Goal: Transaction & Acquisition: Purchase product/service

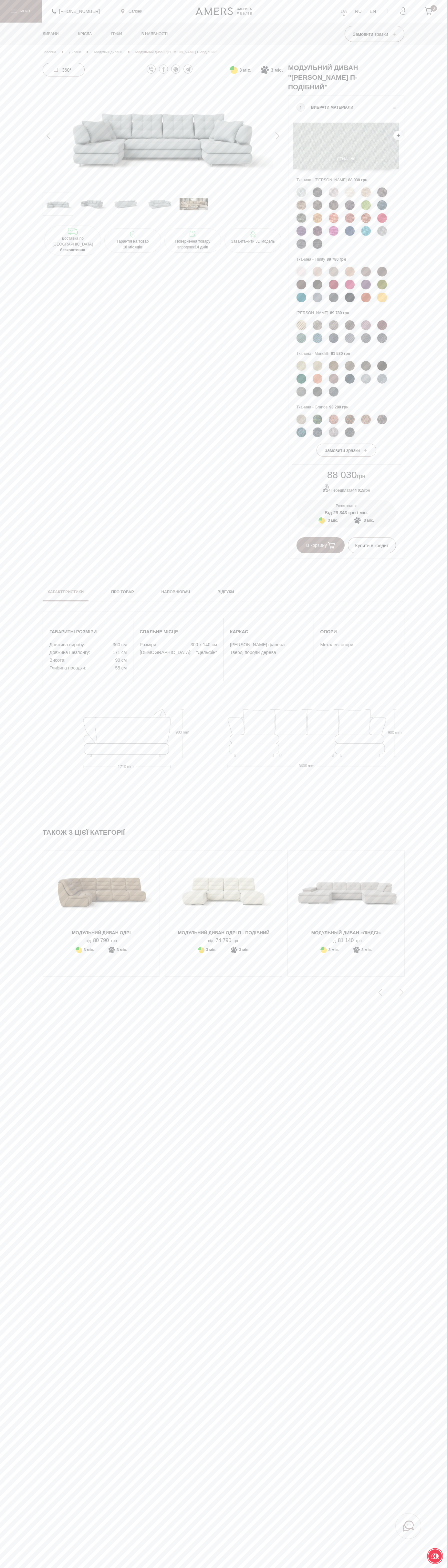
click at [320, 546] on span "В корзину" at bounding box center [320, 545] width 29 height 5
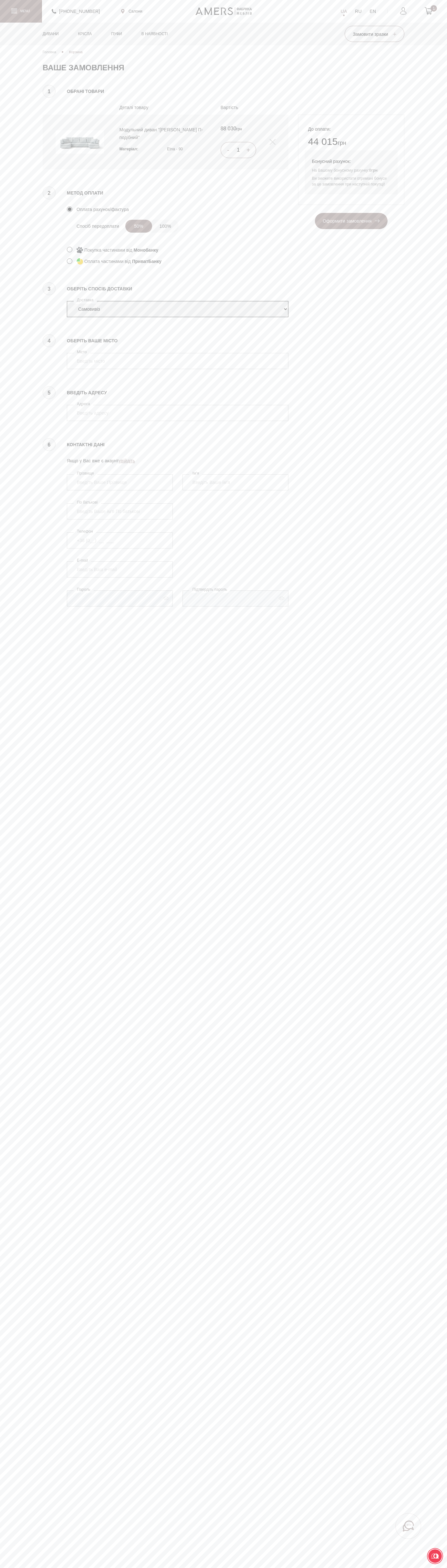
select select "amers-delivery"
click at [178, 361] on input "4070" at bounding box center [178, 361] width 222 height 16
type input "4070"
click at [315, 213] on button "Оформити замовлення" at bounding box center [351, 221] width 72 height 16
type input "Vasyl Kostenko"
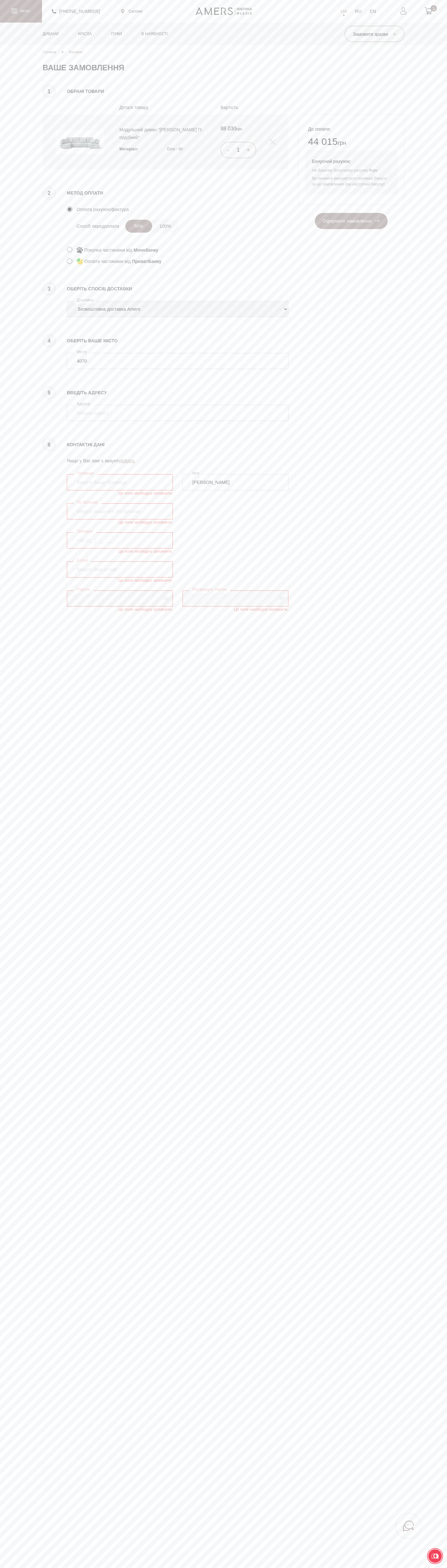
click at [351, 222] on span "Оформити замовлення" at bounding box center [351, 221] width 57 height 5
type input "[PERSON_NAME]"
click at [351, 222] on span "Оформити замовлення" at bounding box center [351, 221] width 57 height 5
type input "kiev"
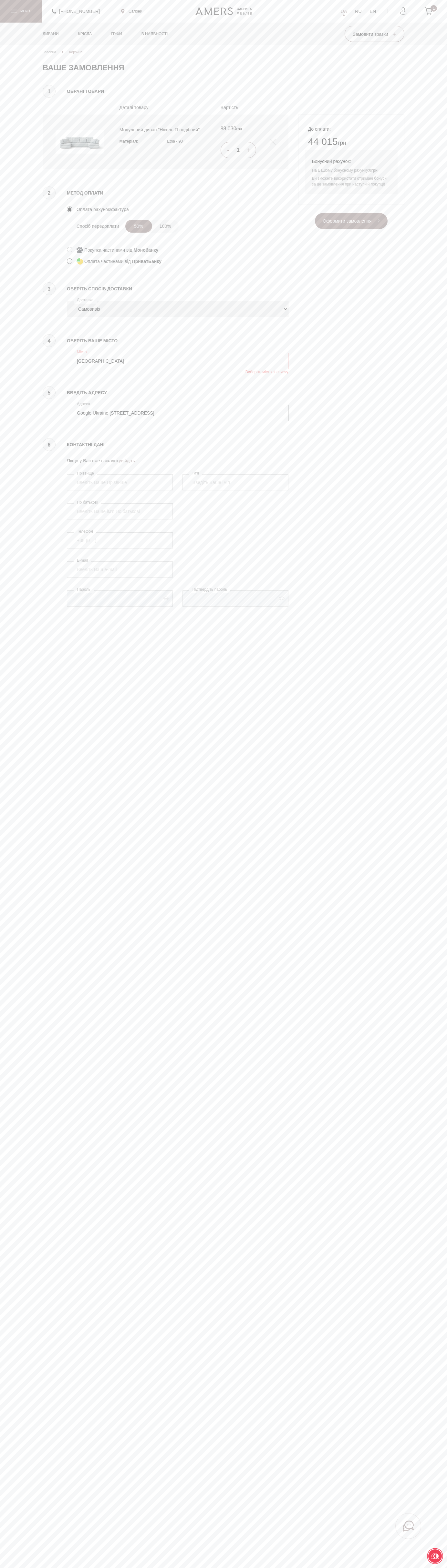
type input "Google Ukraine 25B, Sagaydachnogo Str."
type input "Vasyl Kostenko"
type input "Kostenko"
type input "+38 (650) 25 30 000"
type input "johnsmith008@storebotmail.joonix.net"
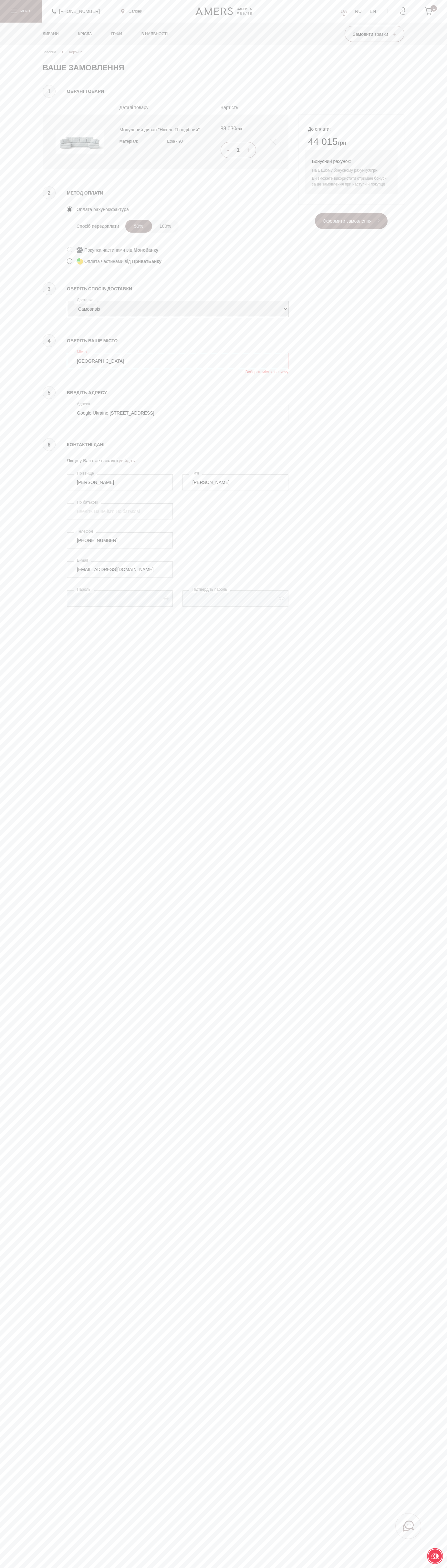
select select "amers-delivery"
click at [351, 222] on span "Оформити замовлення" at bounding box center [351, 221] width 57 height 5
type input "Google Ukraine 25B, Sagaydachnogo Str."
type input "Vasyl Kostenko"
type input "Kostenko"
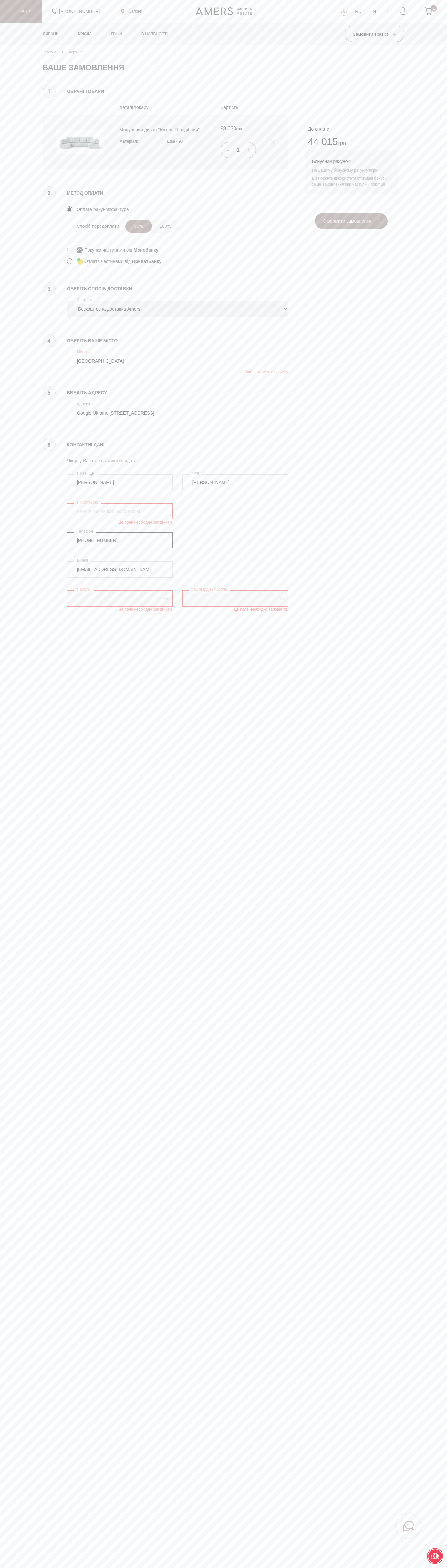
type input "+38 (650) 25 30 000"
click at [351, 222] on span "Оформити замовлення" at bounding box center [351, 221] width 57 height 5
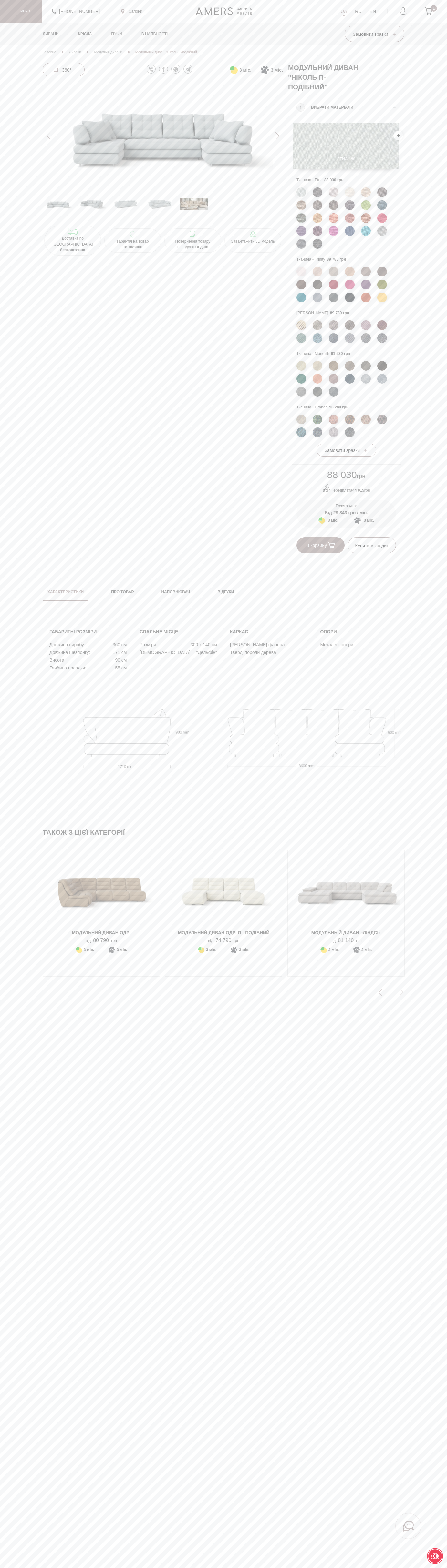
click at [163, 69] on link "facebook" at bounding box center [163, 69] width 9 height 9
click at [240, 70] on span "3 міс." at bounding box center [245, 70] width 12 height 8
click at [276, 70] on span "3 міс." at bounding box center [276, 70] width 12 height 8
click at [248, 105] on span "29 343" at bounding box center [255, 105] width 12 height 4
click at [245, 70] on span "3 міс." at bounding box center [245, 70] width 12 height 8
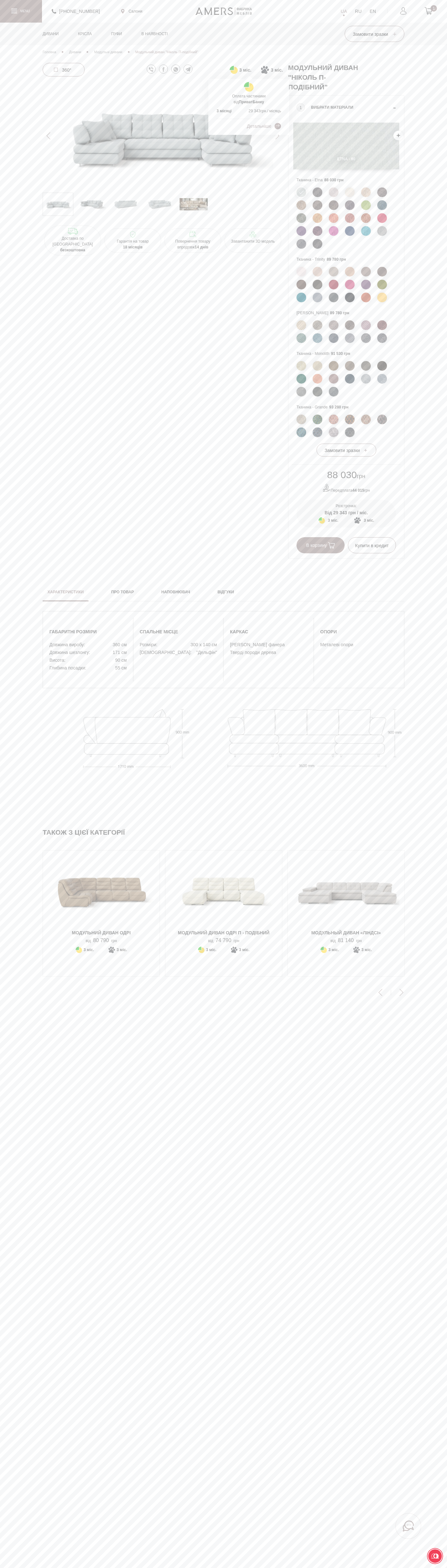
click at [248, 111] on span "29 343" at bounding box center [255, 111] width 12 height 4
click at [245, 70] on span "3 міс." at bounding box center [245, 70] width 12 height 8
click at [217, 111] on span "3" at bounding box center [217, 111] width 2 height 4
click at [276, 70] on span "3 міс." at bounding box center [276, 70] width 12 height 8
click at [217, 105] on span "3" at bounding box center [217, 105] width 2 height 4
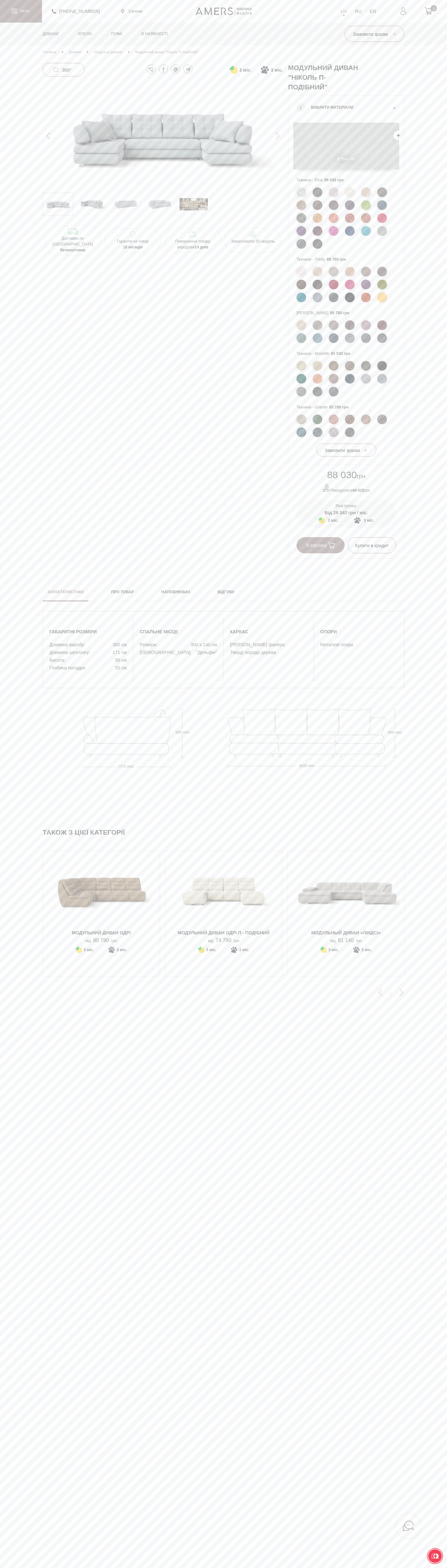
click at [126, 205] on img at bounding box center [125, 205] width 28 height 19
click at [133, 239] on p "Гарантія на товар 18 місяців" at bounding box center [132, 244] width 52 height 12
click at [334, 338] on img at bounding box center [334, 338] width 10 height 10
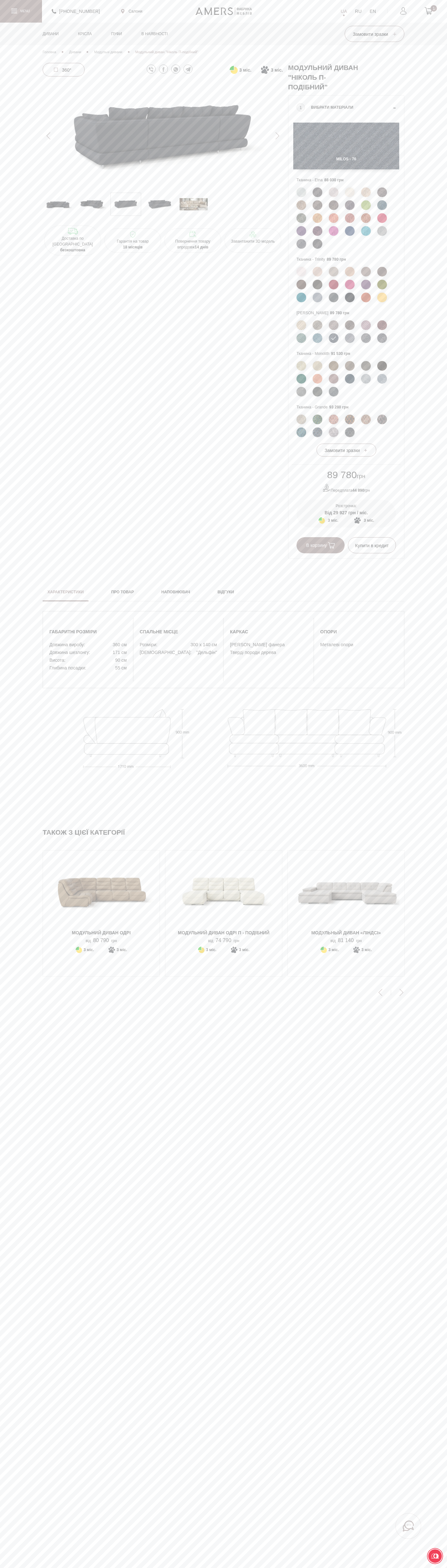
click at [320, 546] on span "В корзину" at bounding box center [320, 545] width 29 height 5
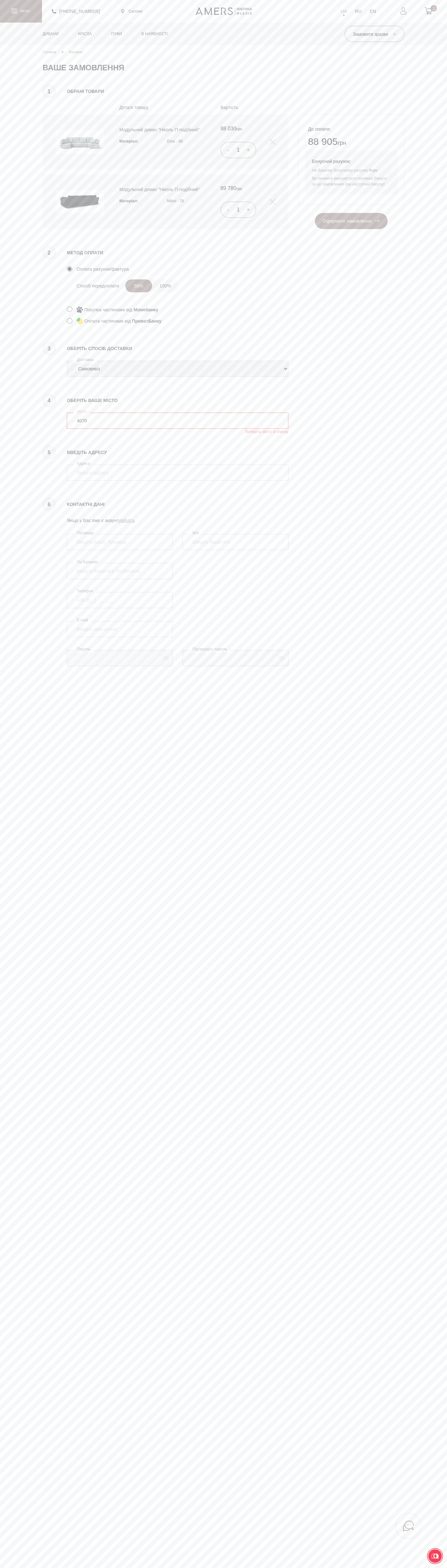
click at [178, 421] on input "4070" at bounding box center [178, 421] width 222 height 16
type input "4070"
click at [315, 213] on button "Оформити замовлення" at bounding box center [351, 221] width 72 height 16
type input "[PERSON_NAME]"
click at [351, 222] on span "Оформити замовлення" at bounding box center [351, 221] width 57 height 5
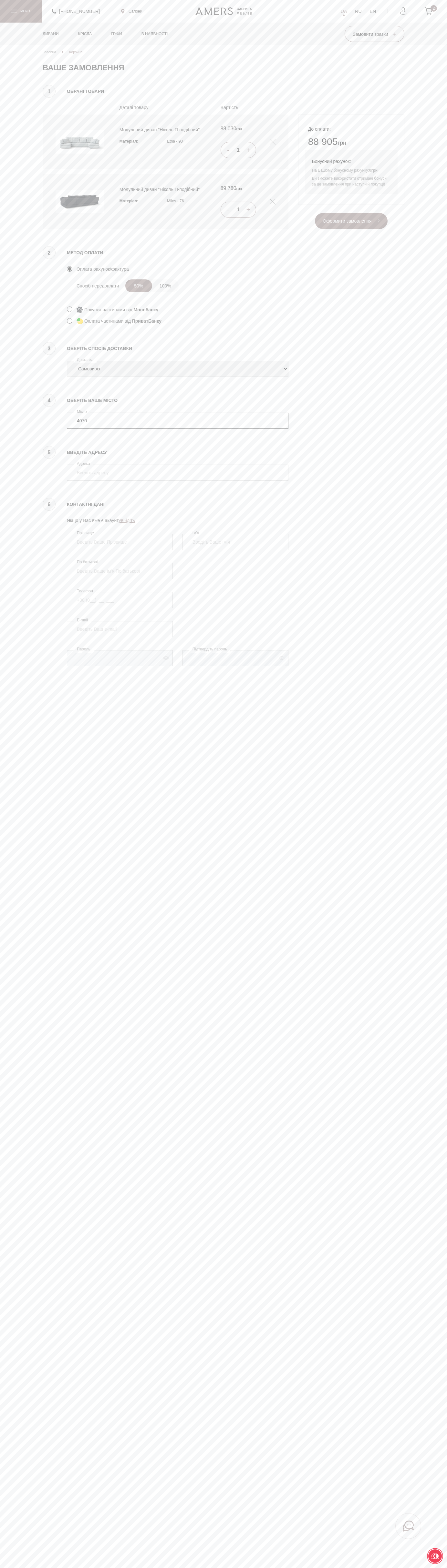
click at [178, 421] on input "4070" at bounding box center [178, 421] width 222 height 16
type input "4070"
click at [315, 213] on button "Оформити замовлення" at bounding box center [351, 221] width 72 height 16
type input "Vasyl Kostenko"
click at [428, 12] on icon at bounding box center [428, 11] width 8 height 7
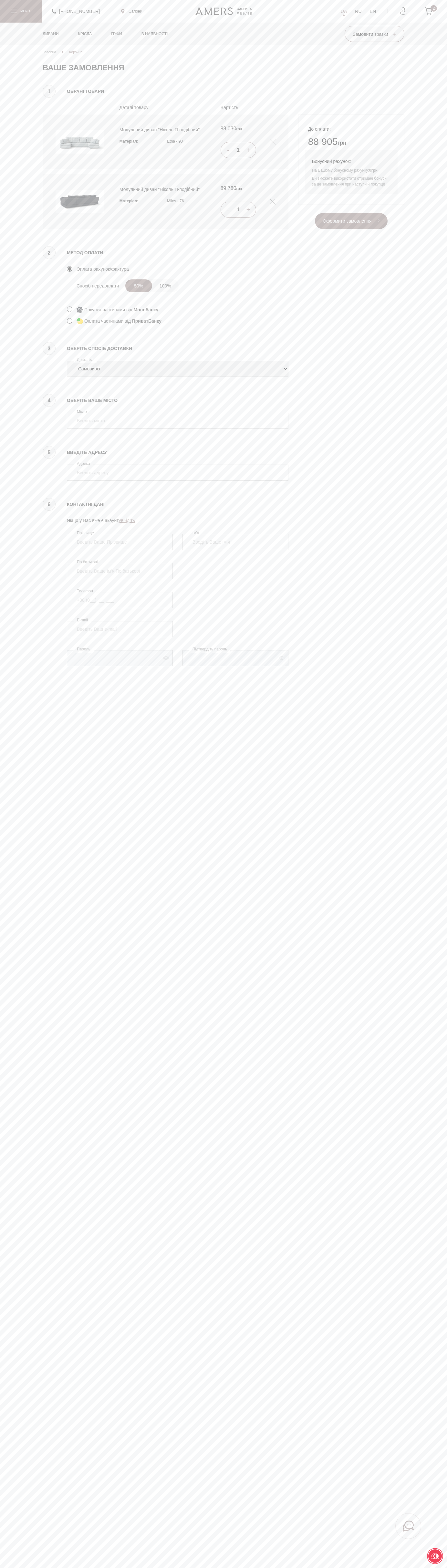
click at [428, 12] on icon at bounding box center [428, 11] width 8 height 7
type input "kiev"
type input "Google Ukraine 25B, Sagaydachnogo Str."
type input "Kostenko"
type input "+38 (650) 25 30 000"
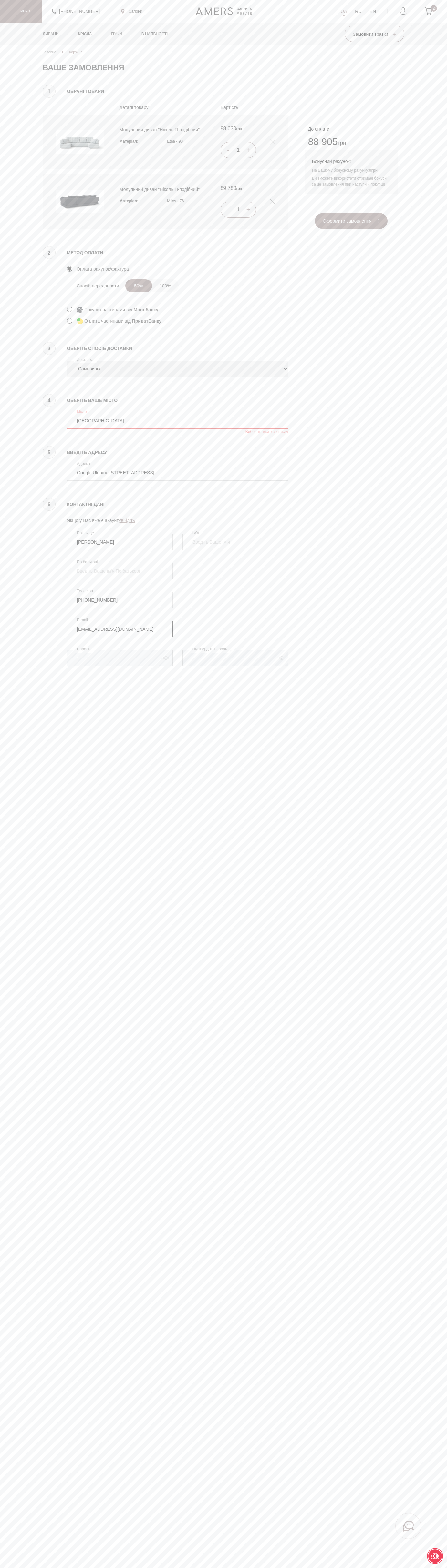
type input "johnsmith008@storebotmail.joonix.net"
select select "amers-delivery"
click at [351, 222] on span "Оформити замовлення" at bounding box center [351, 221] width 57 height 5
type input "Google Ukraine 25B, Sagaydachnogo Str."
type input "Vasyl Kostenko"
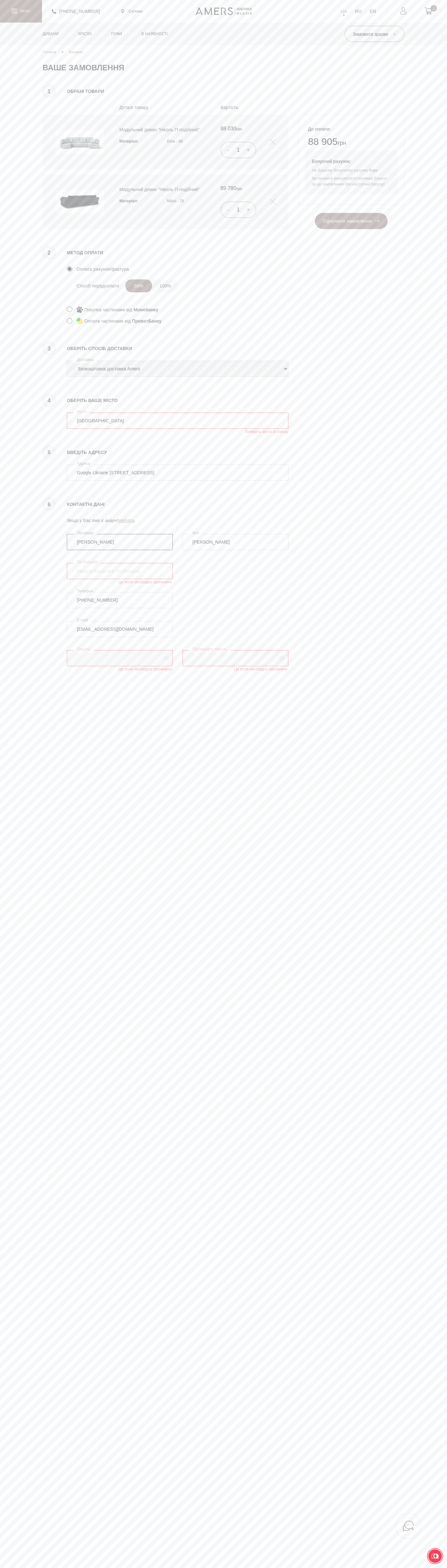
type input "Kostenko"
type input "+38 (650) 25 30 000"
click at [351, 222] on span "Оформити замовлення" at bounding box center [351, 221] width 57 height 5
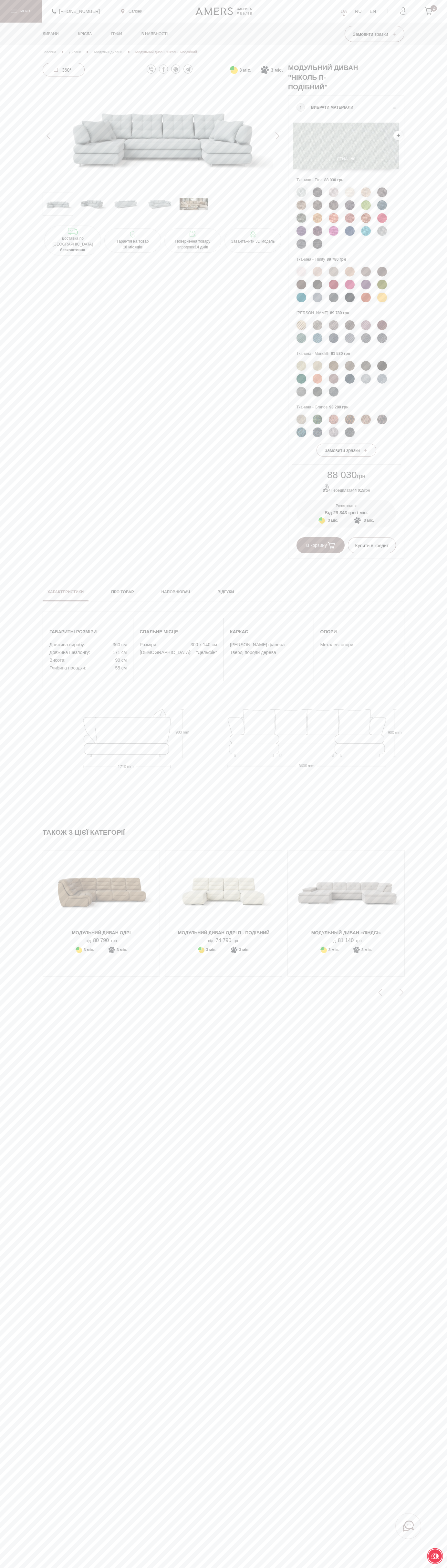
click at [66, 593] on h2 "Характеристики" at bounding box center [65, 592] width 36 height 6
